Goal: Navigation & Orientation: Find specific page/section

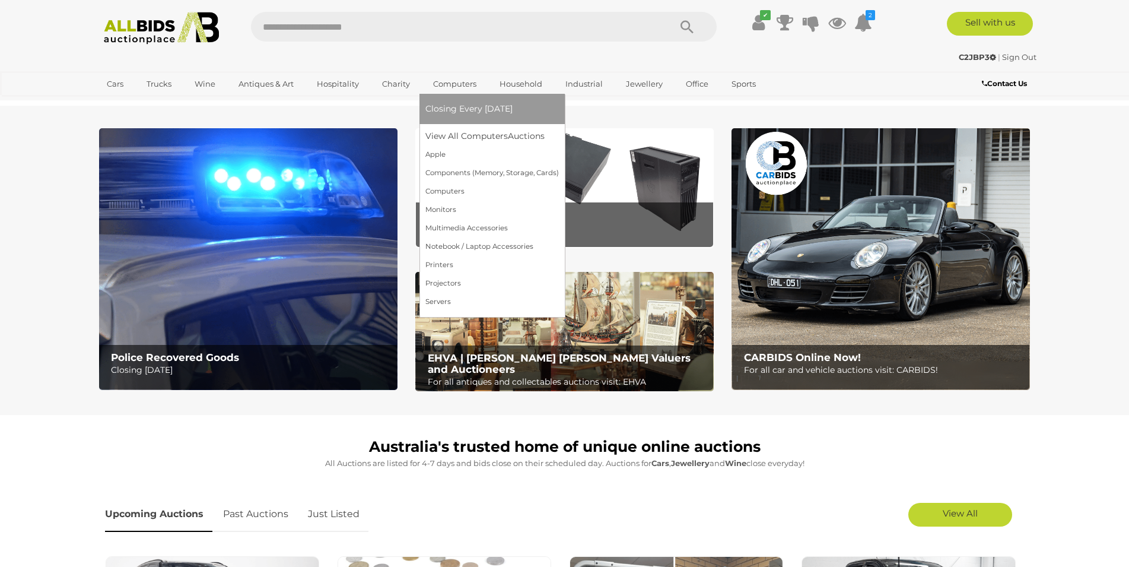
drag, startPoint x: 462, startPoint y: 137, endPoint x: 436, endPoint y: 84, distance: 59.2
click at [462, 138] on link "View All Computers Auctions" at bounding box center [491, 136] width 133 height 18
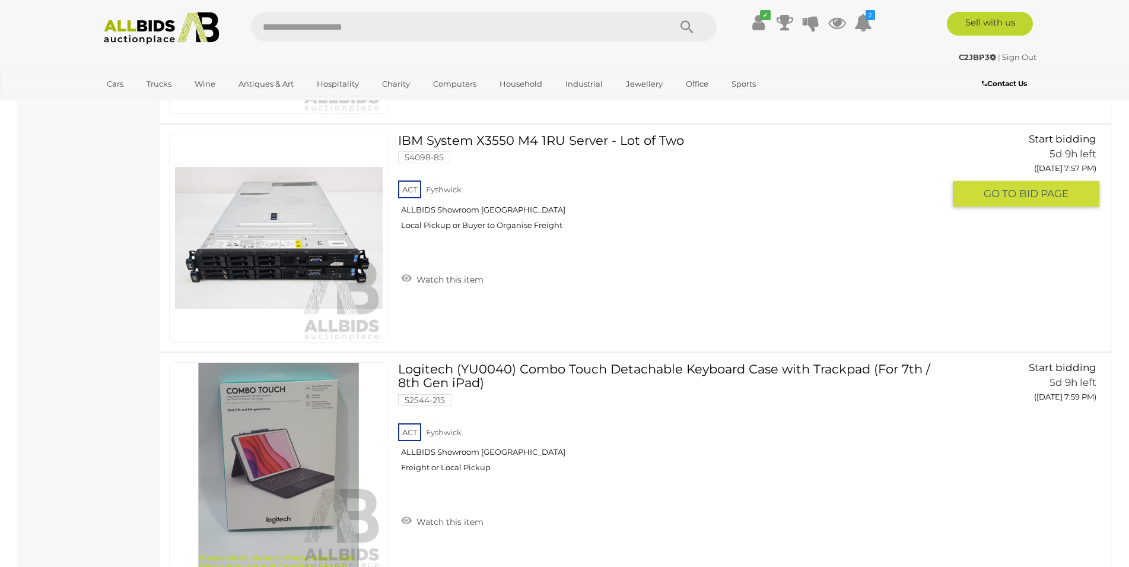
scroll to position [7503, 0]
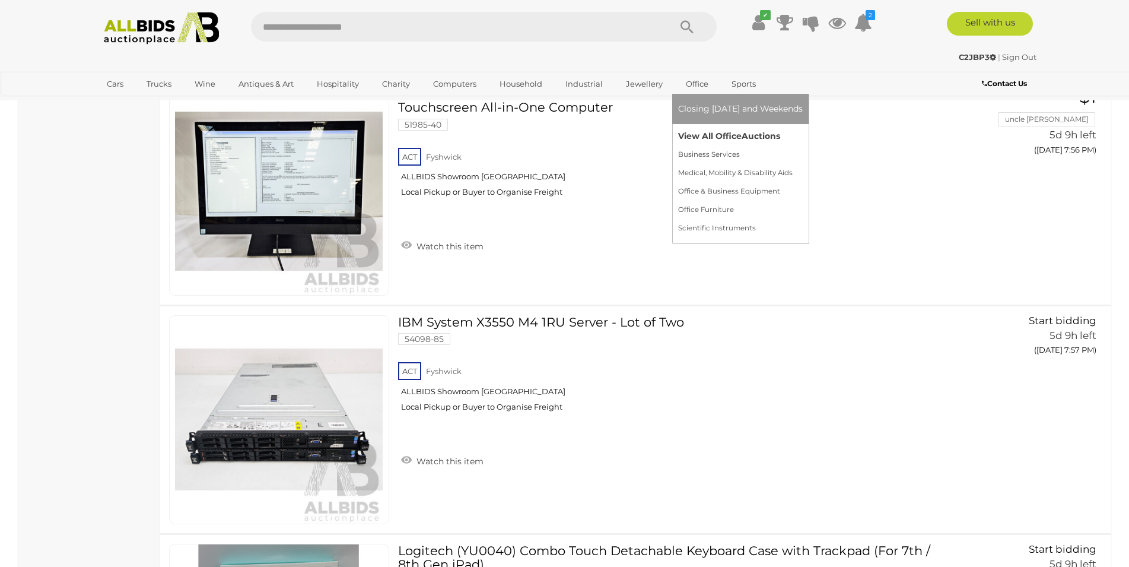
click at [710, 136] on link "View All Office Auctions" at bounding box center [740, 136] width 125 height 18
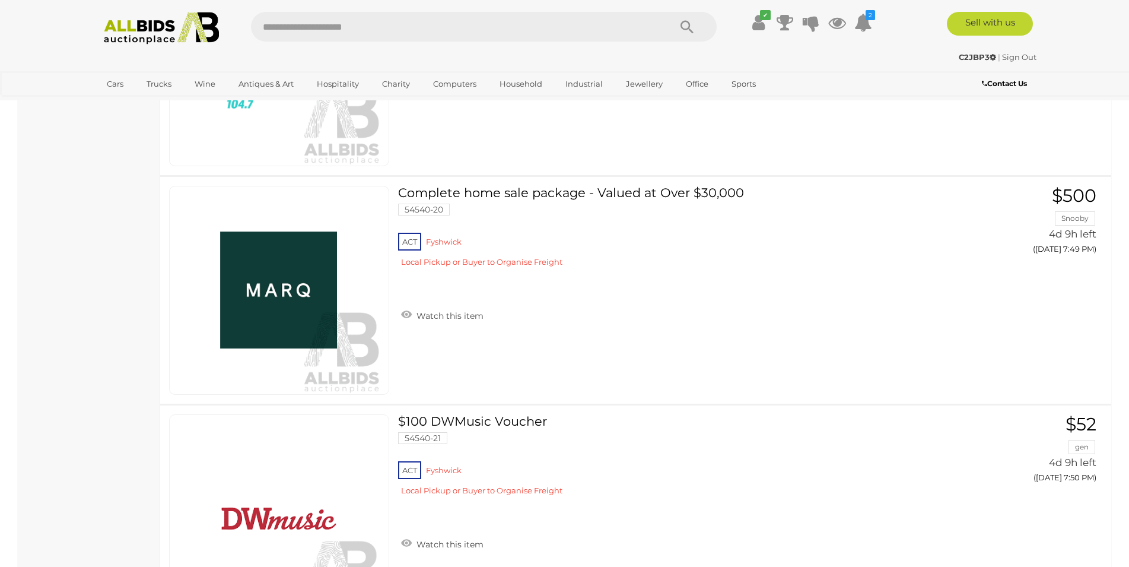
scroll to position [1815, 0]
